Goal: Transaction & Acquisition: Purchase product/service

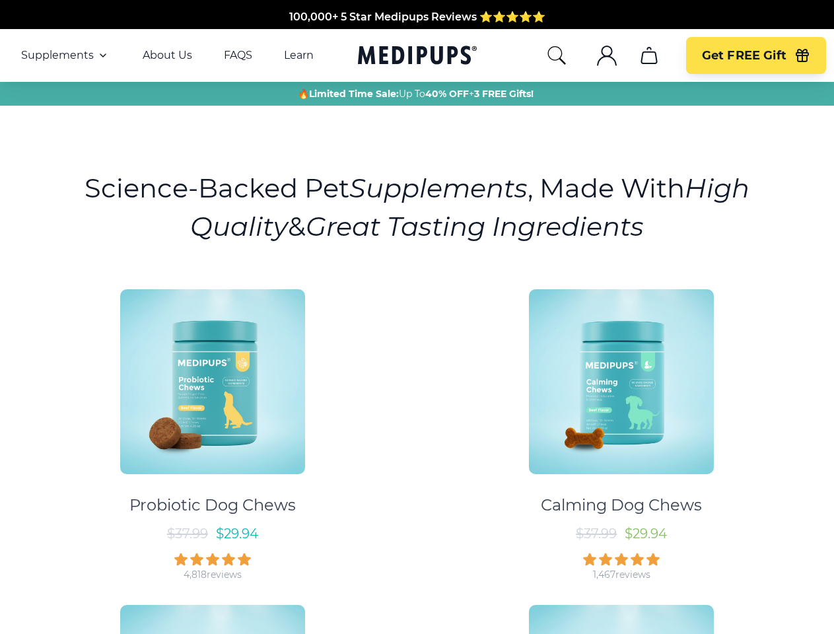
click at [417, 317] on div "Probiotic Dog Chews $ 37.99 $ 29.94 4,818 reviews Calming Dog Chews $ 37.99 $ 2…" at bounding box center [417, 587] width 819 height 620
click at [65, 55] on span "Supplements" at bounding box center [57, 55] width 73 height 13
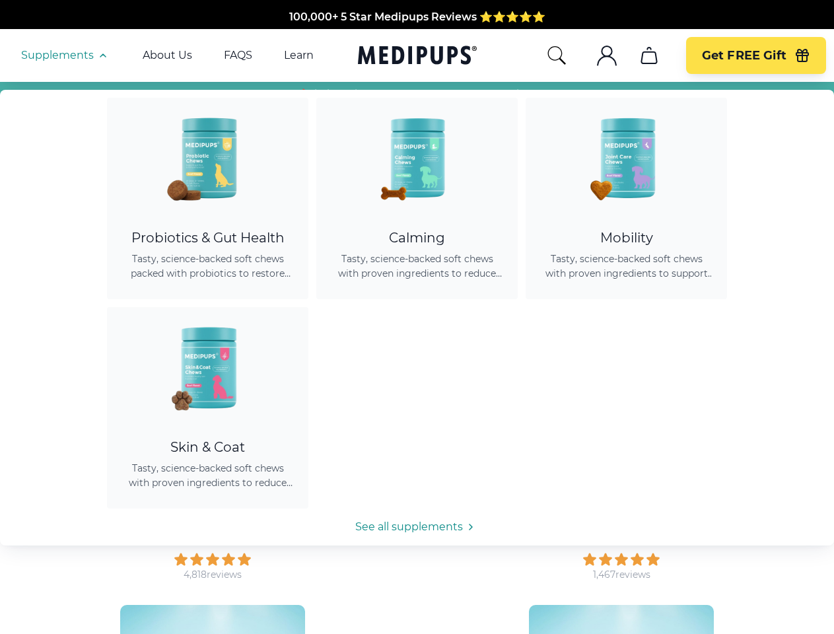
click at [102, 55] on icon "button" at bounding box center [103, 56] width 16 height 16
click at [556, 55] on icon "search" at bounding box center [556, 55] width 21 height 21
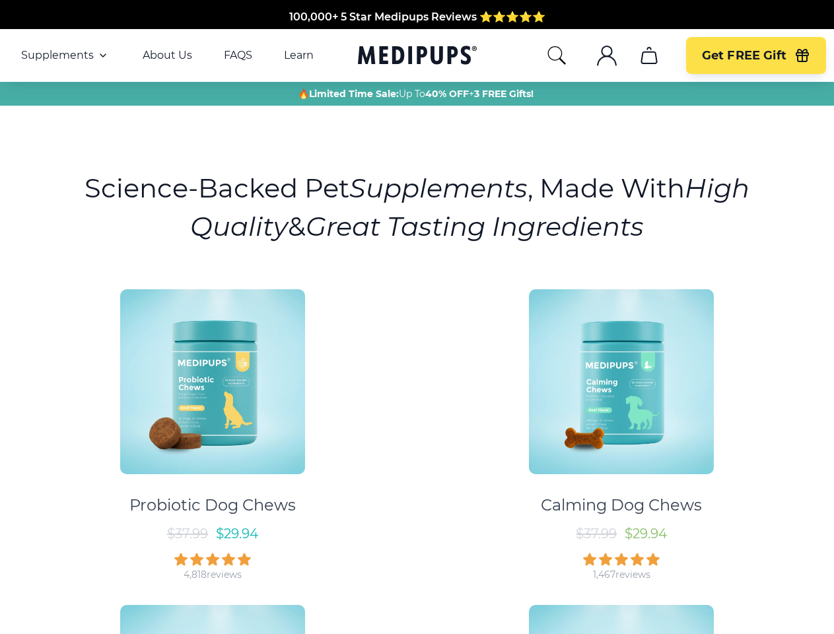
click at [606, 55] on icon ".cls-1{fill:none;stroke:currentColor;stroke-miterlimit:10;stroke-width:1.5px;}" at bounding box center [607, 55] width 21 height 21
click at [649, 55] on icon "cart" at bounding box center [649, 55] width 21 height 21
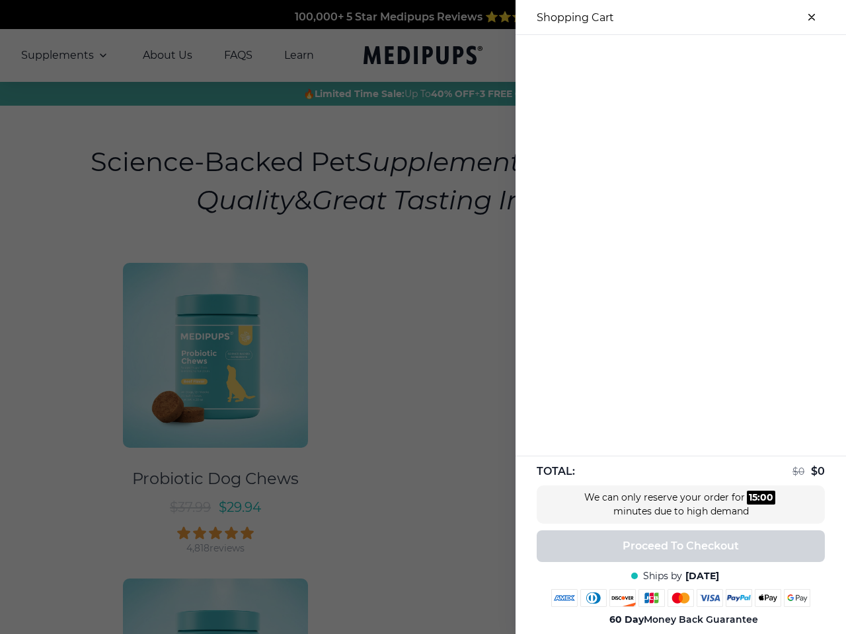
click at [649, 55] on div at bounding box center [680, 46] width 330 height 22
click at [756, 55] on div at bounding box center [680, 46] width 330 height 22
